Goal: Information Seeking & Learning: Learn about a topic

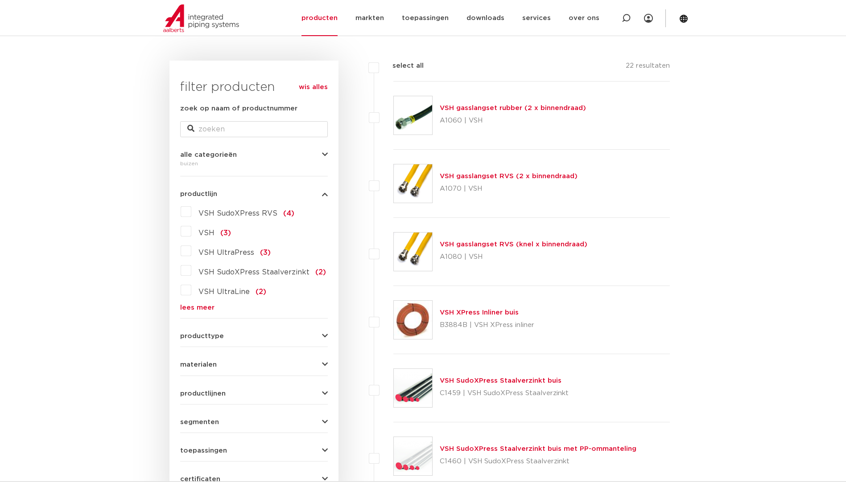
scroll to position [134, 0]
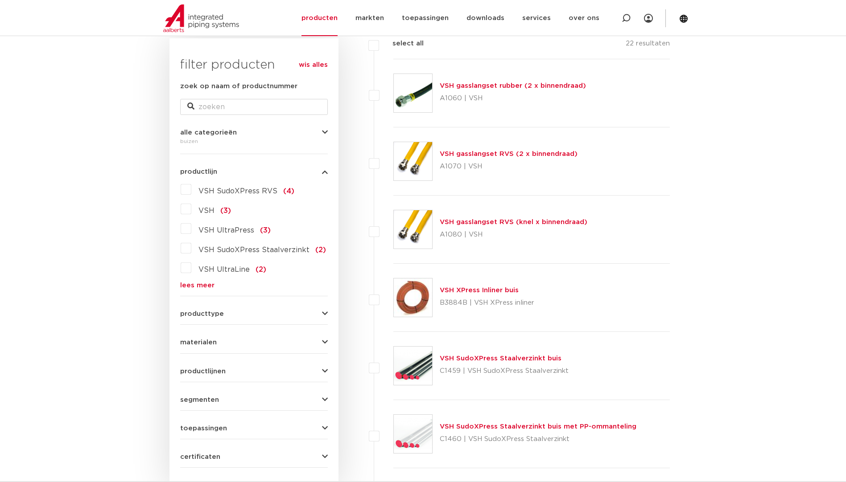
click at [193, 345] on span "materialen" at bounding box center [198, 342] width 37 height 7
click at [191, 403] on label "roestvaststaal (6)" at bounding box center [228, 400] width 74 height 14
click at [0, 0] on input "roestvaststaal (6)" at bounding box center [0, 0] width 0 height 0
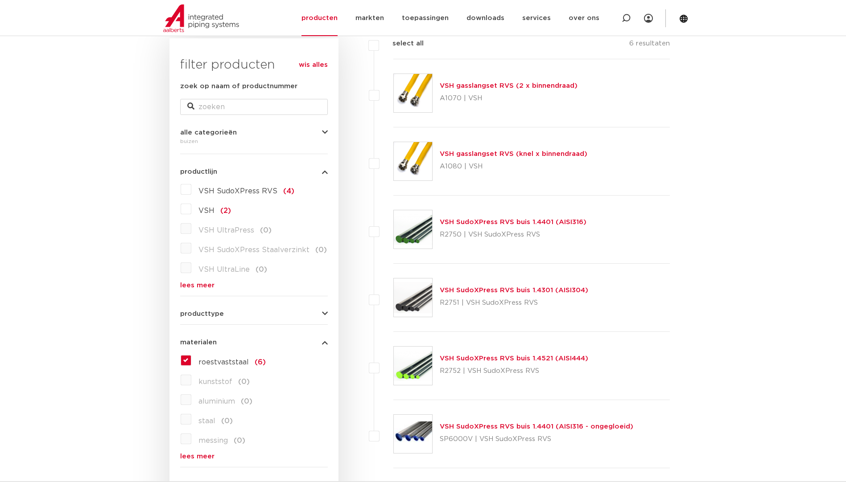
click at [557, 223] on link "VSH SudoXPress RVS buis 1.4401 (AISI316)" at bounding box center [513, 222] width 147 height 7
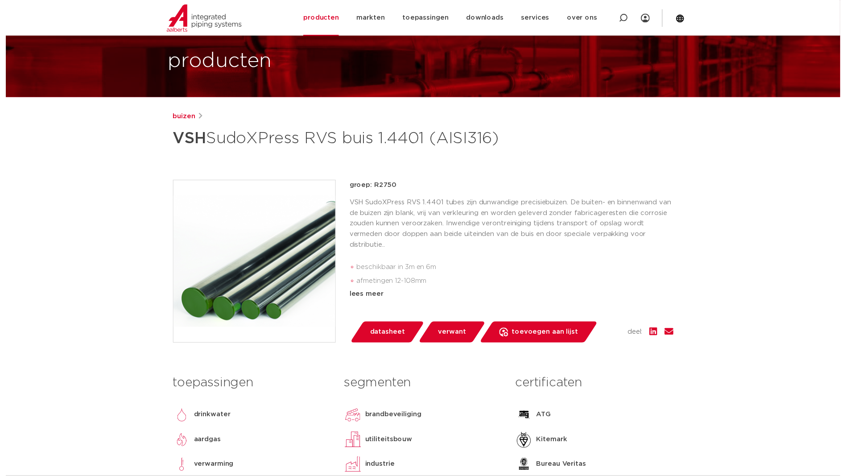
scroll to position [89, 0]
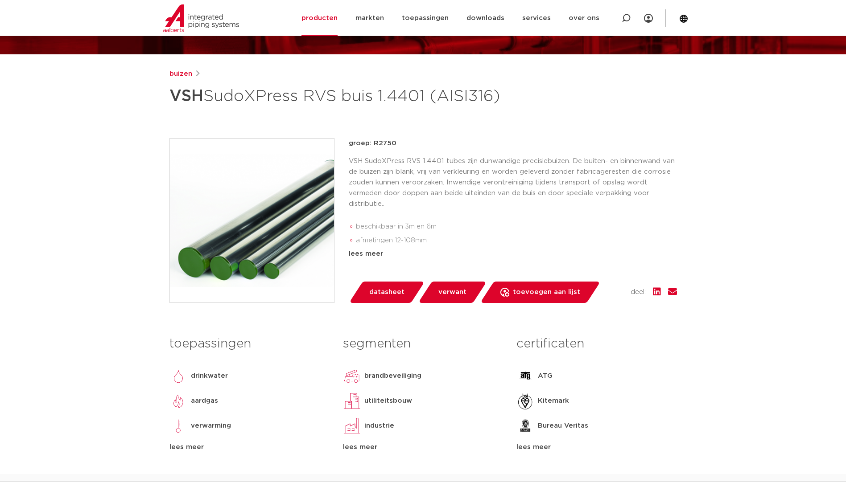
click at [378, 300] on span "datasheet" at bounding box center [386, 292] width 35 height 14
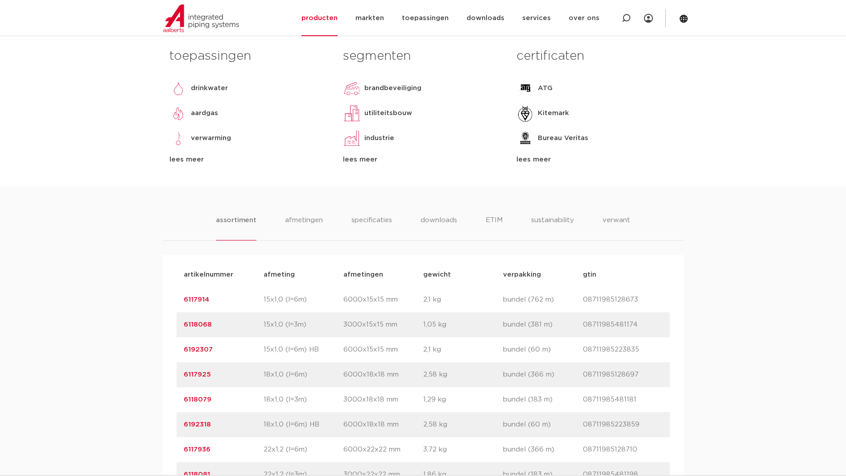
scroll to position [401, 0]
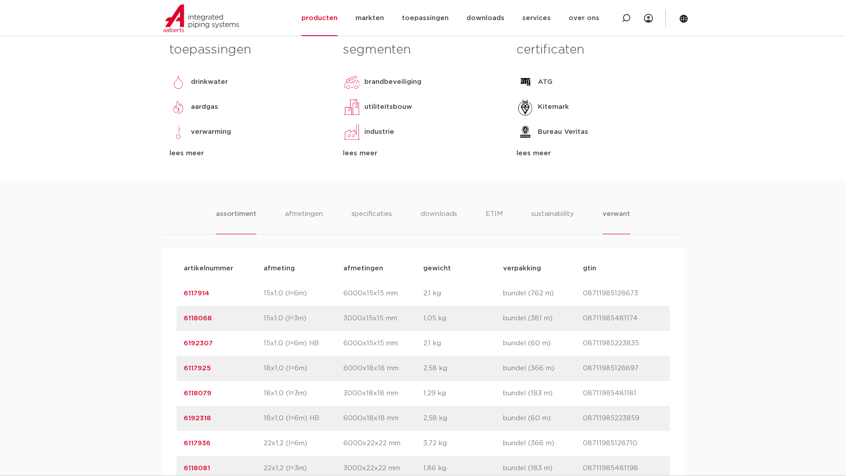
click at [617, 234] on li "verwant" at bounding box center [616, 221] width 28 height 25
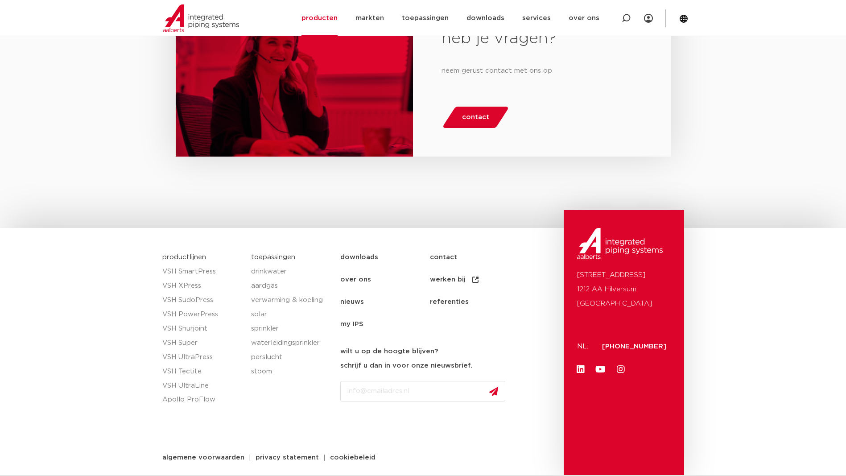
scroll to position [847, 0]
